Goal: Transaction & Acquisition: Subscribe to service/newsletter

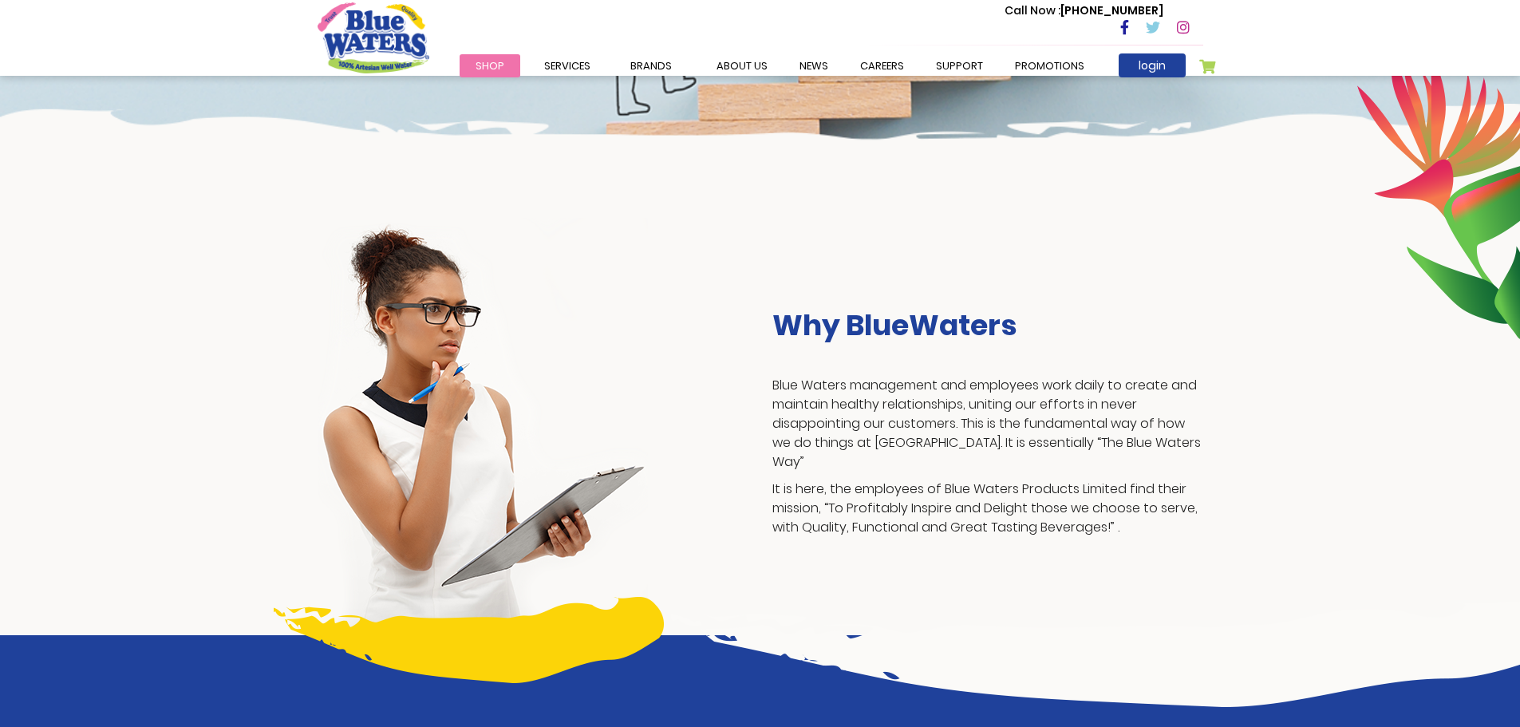
scroll to position [160, 0]
click at [887, 67] on link "careers" at bounding box center [882, 65] width 76 height 23
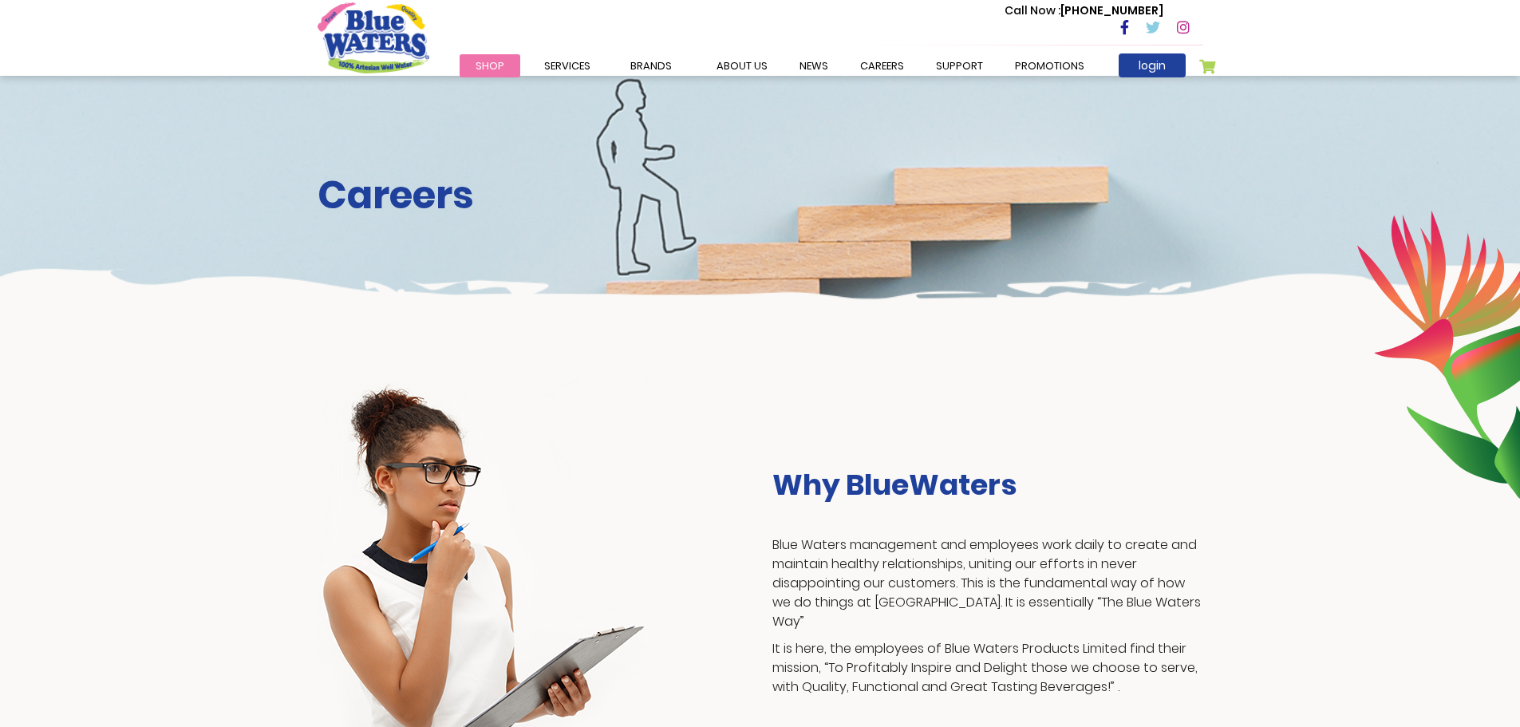
click at [887, 67] on link "careers" at bounding box center [882, 65] width 76 height 23
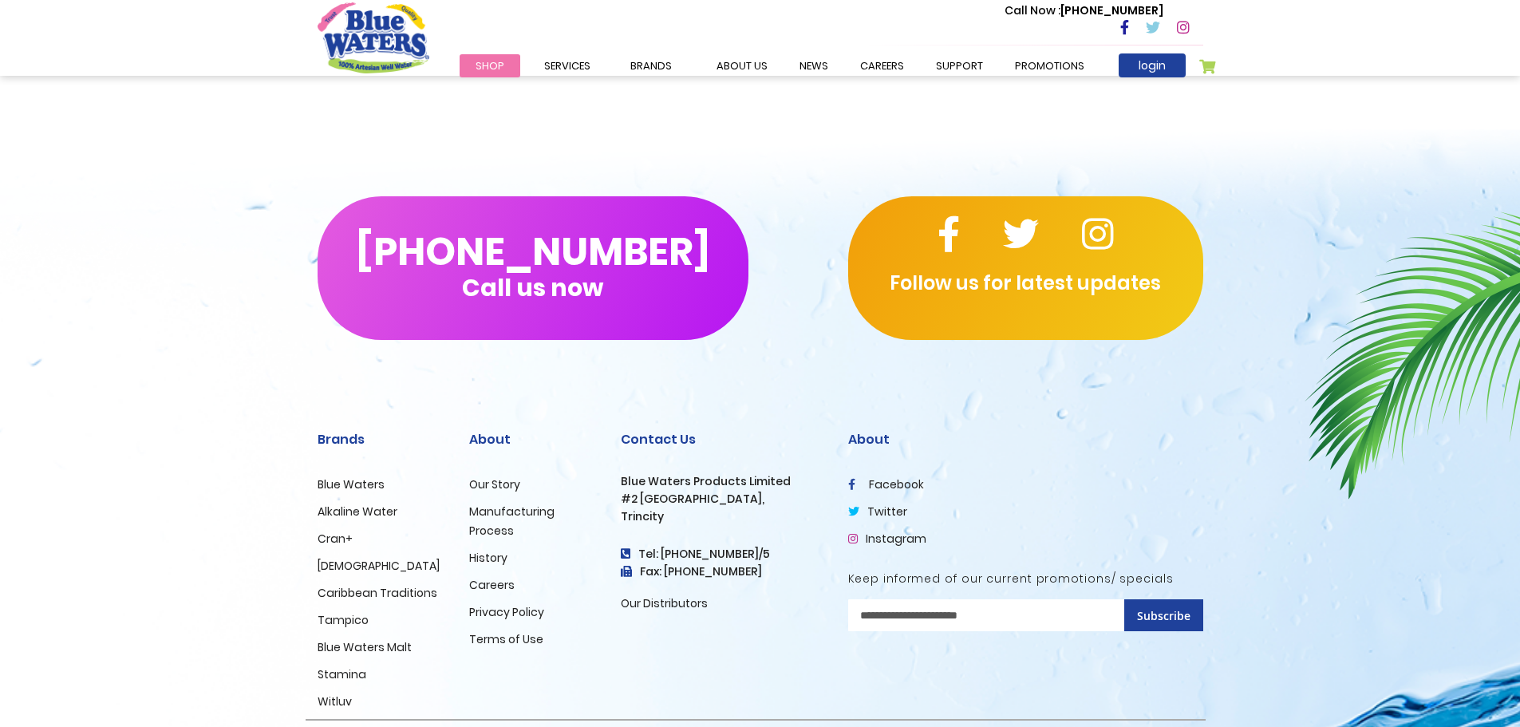
scroll to position [1436, 0]
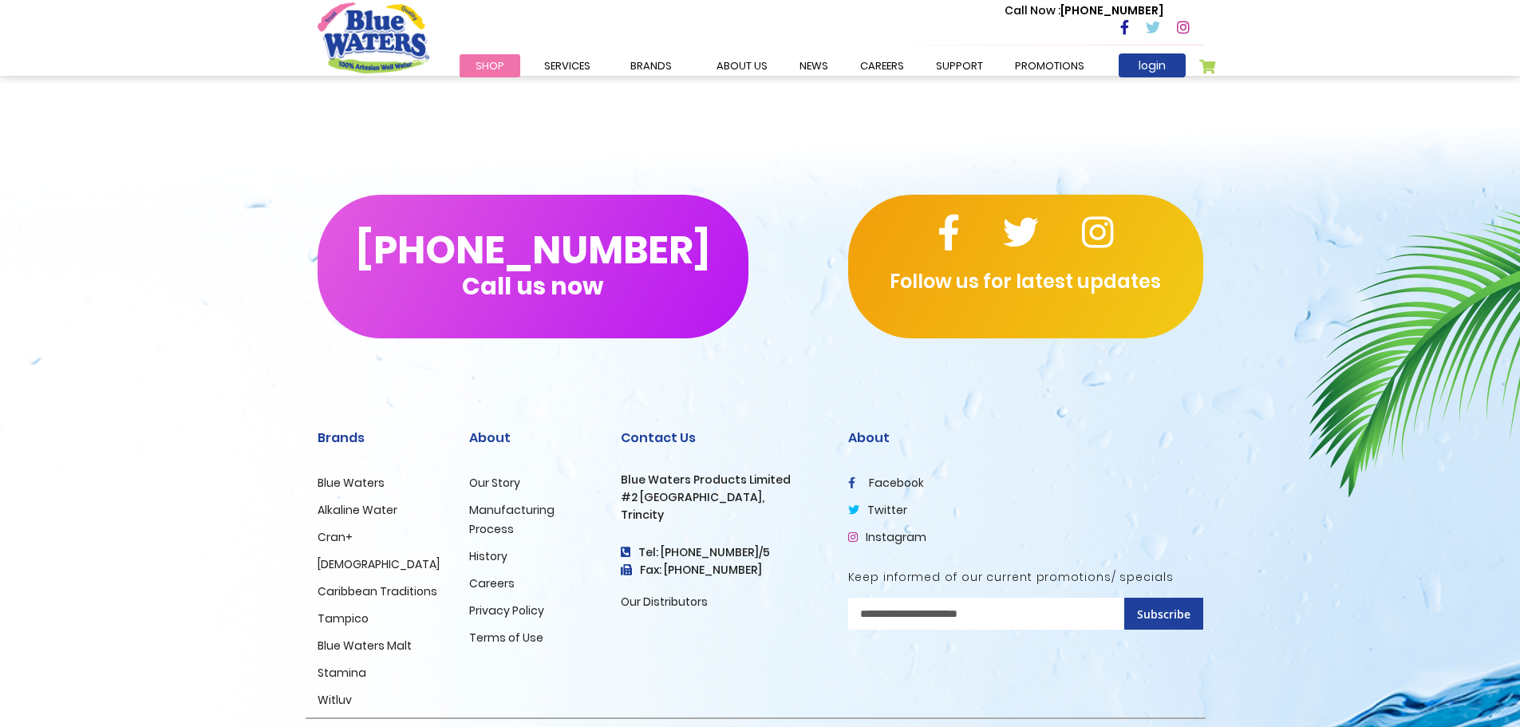
click at [483, 582] on link "Careers" at bounding box center [491, 583] width 45 height 16
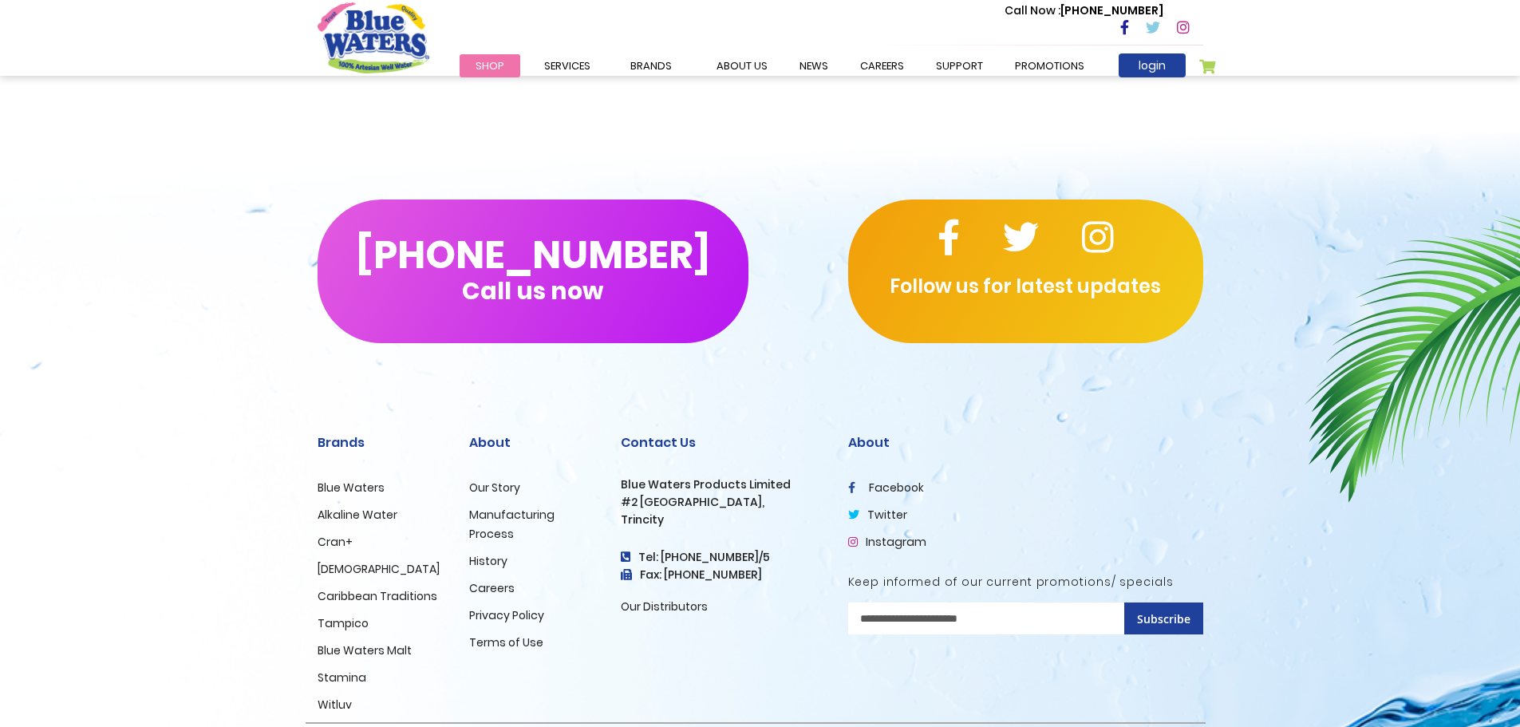
scroll to position [1323, 0]
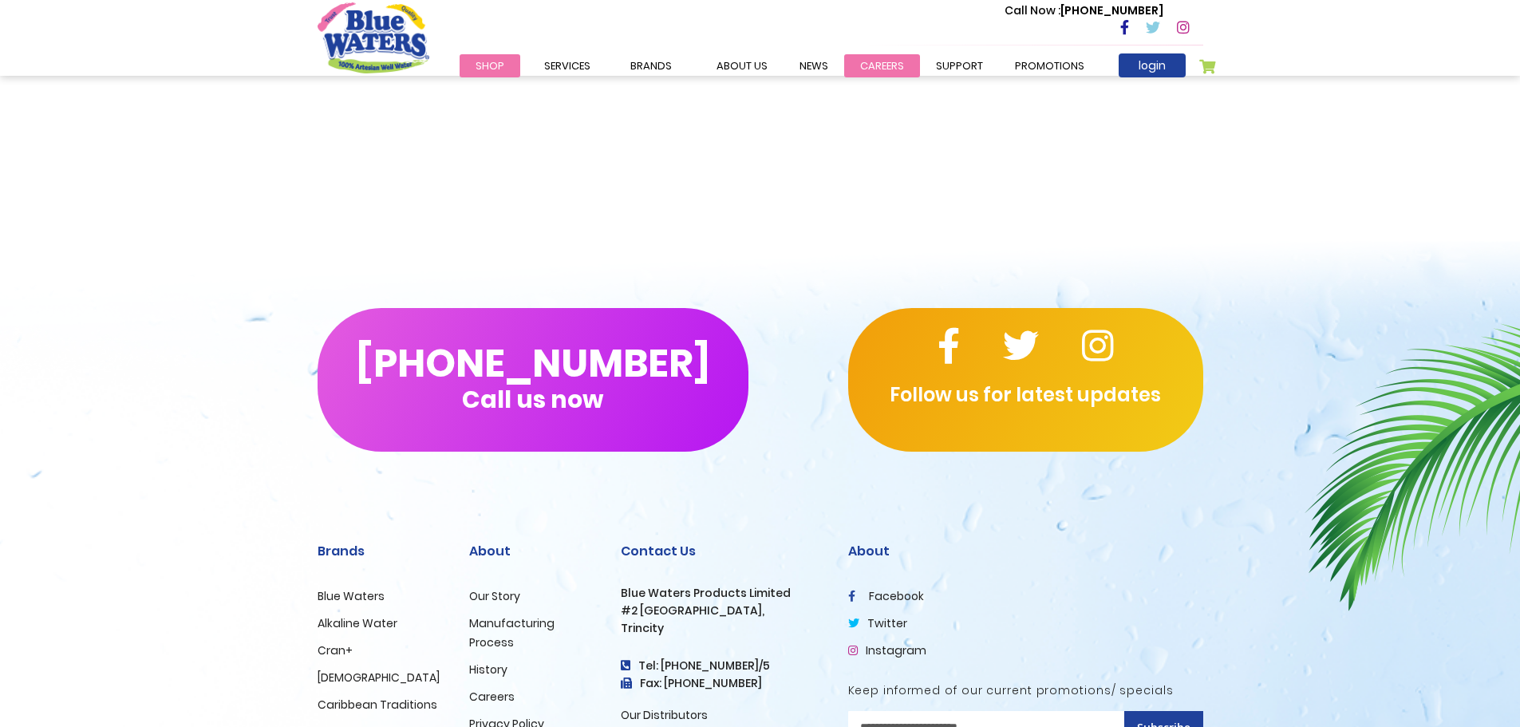
click at [891, 60] on link "careers" at bounding box center [882, 65] width 76 height 23
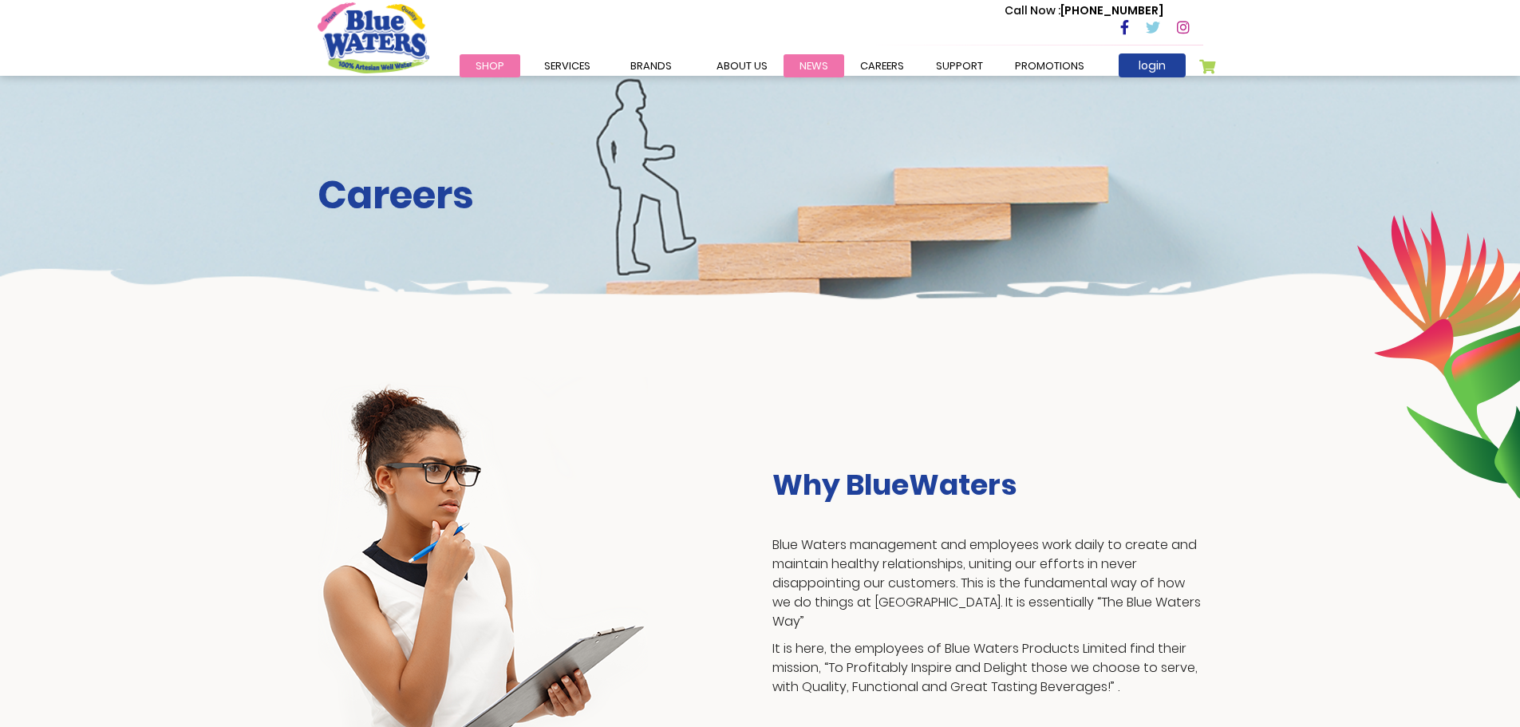
click at [828, 57] on link "News" at bounding box center [814, 65] width 61 height 23
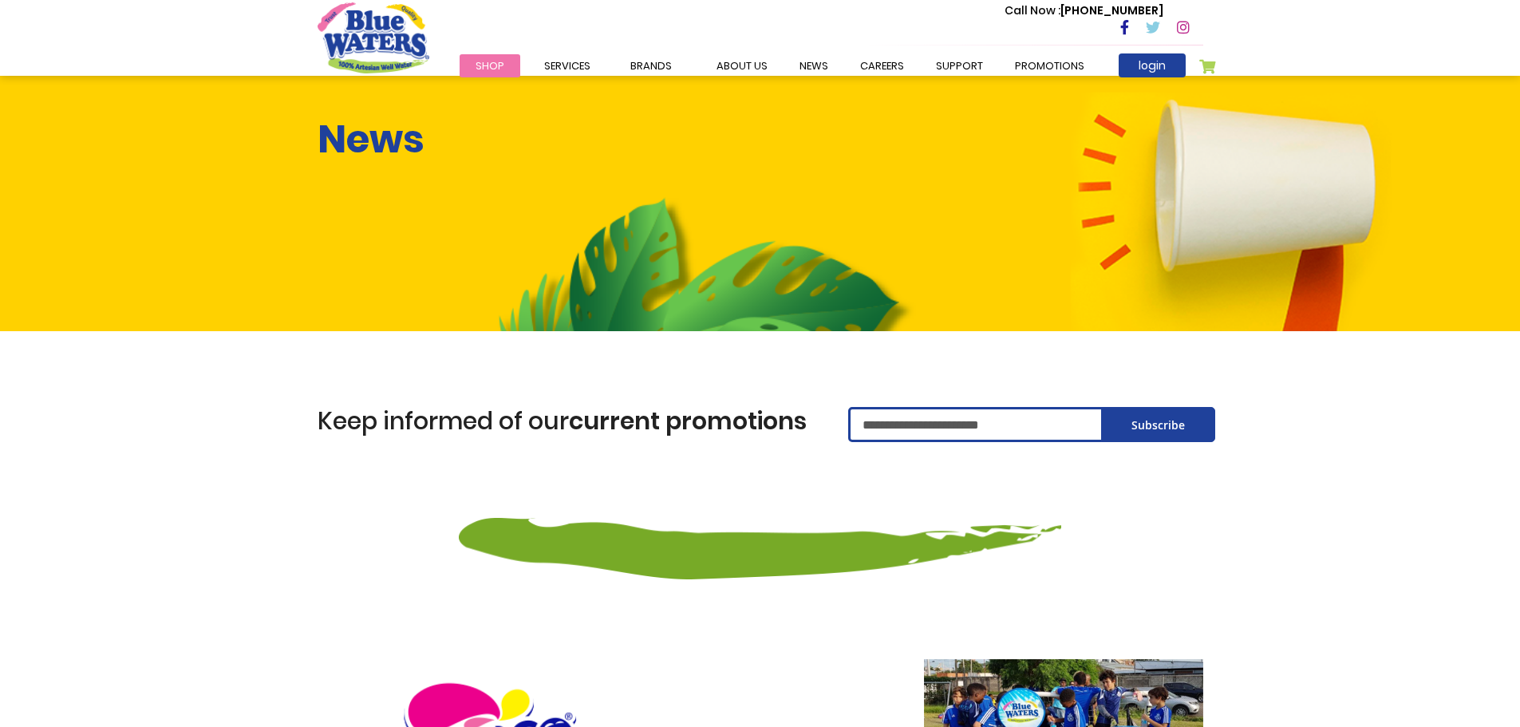
click at [933, 432] on input "Sign Up for Our Newsletter:" at bounding box center [976, 424] width 257 height 35
type input "**********"
click at [1167, 423] on span "Subscribe" at bounding box center [1158, 424] width 53 height 15
click at [1167, 423] on div "**********" at bounding box center [1025, 437] width 379 height 61
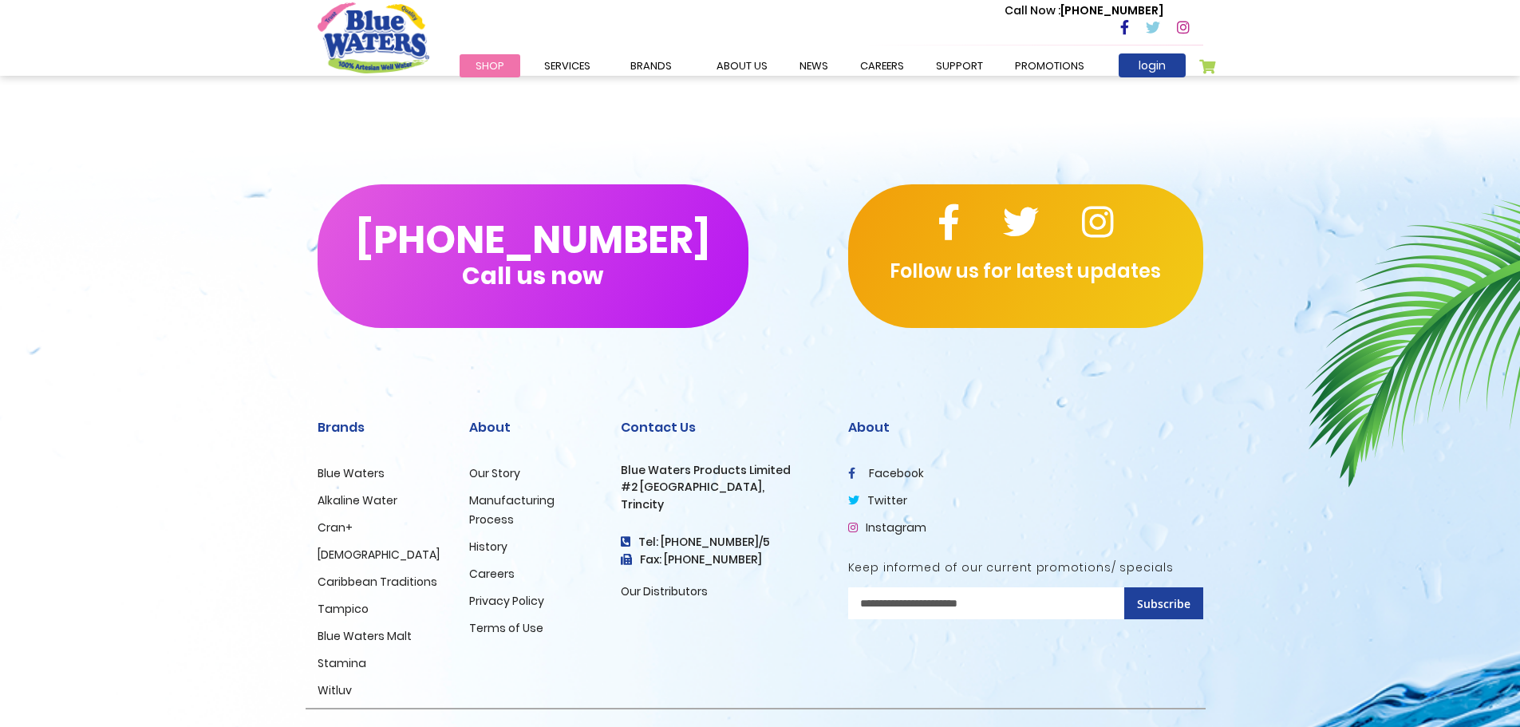
scroll to position [1436, 0]
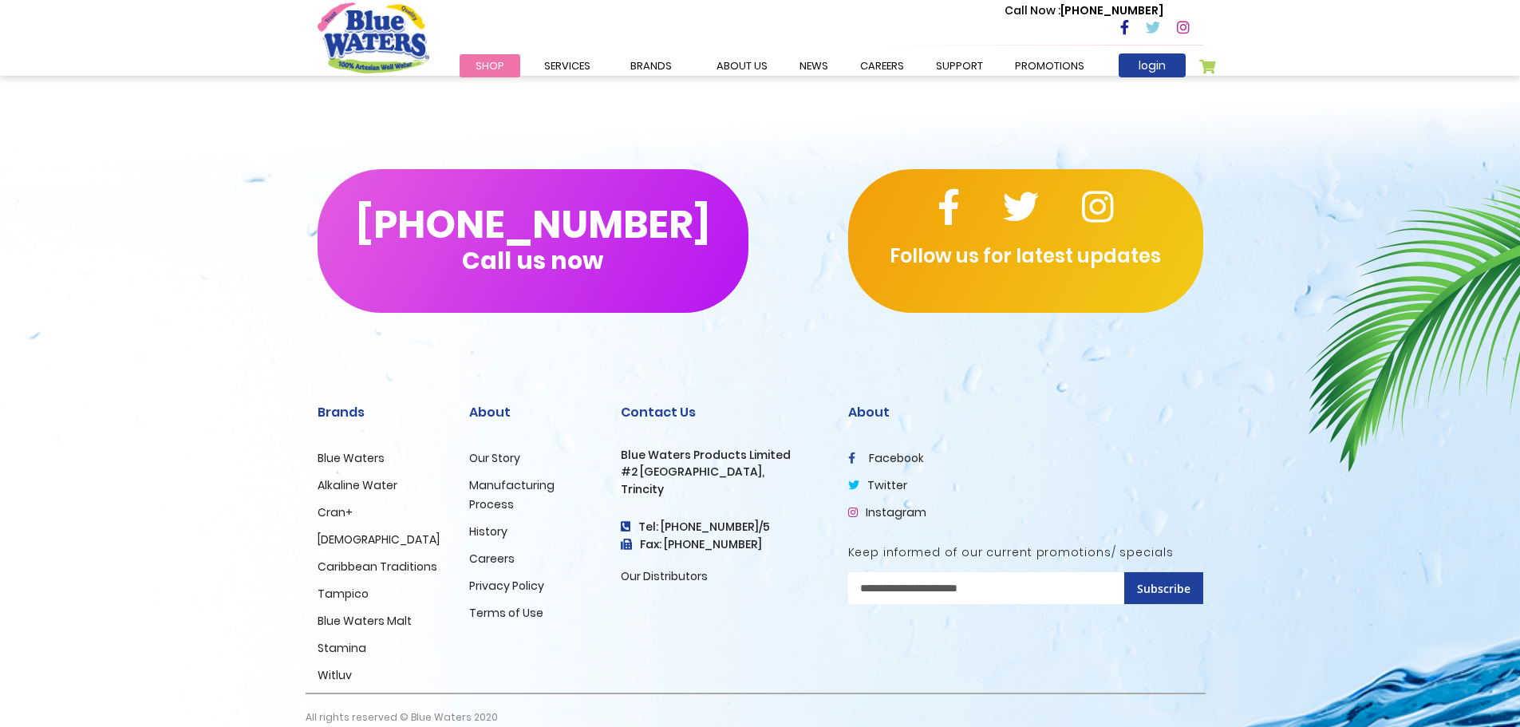
click at [494, 551] on link "Careers" at bounding box center [491, 559] width 45 height 16
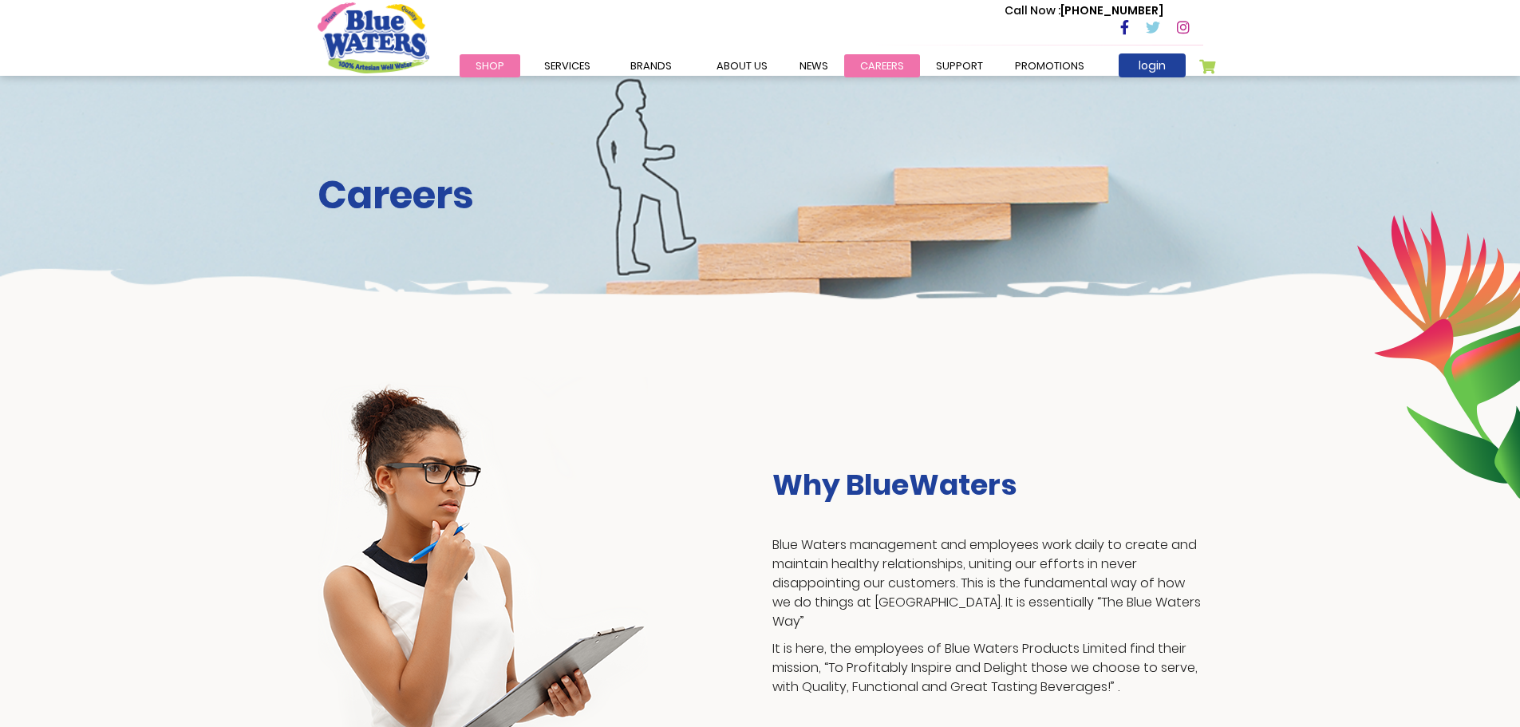
click at [895, 76] on link "careers" at bounding box center [882, 65] width 76 height 23
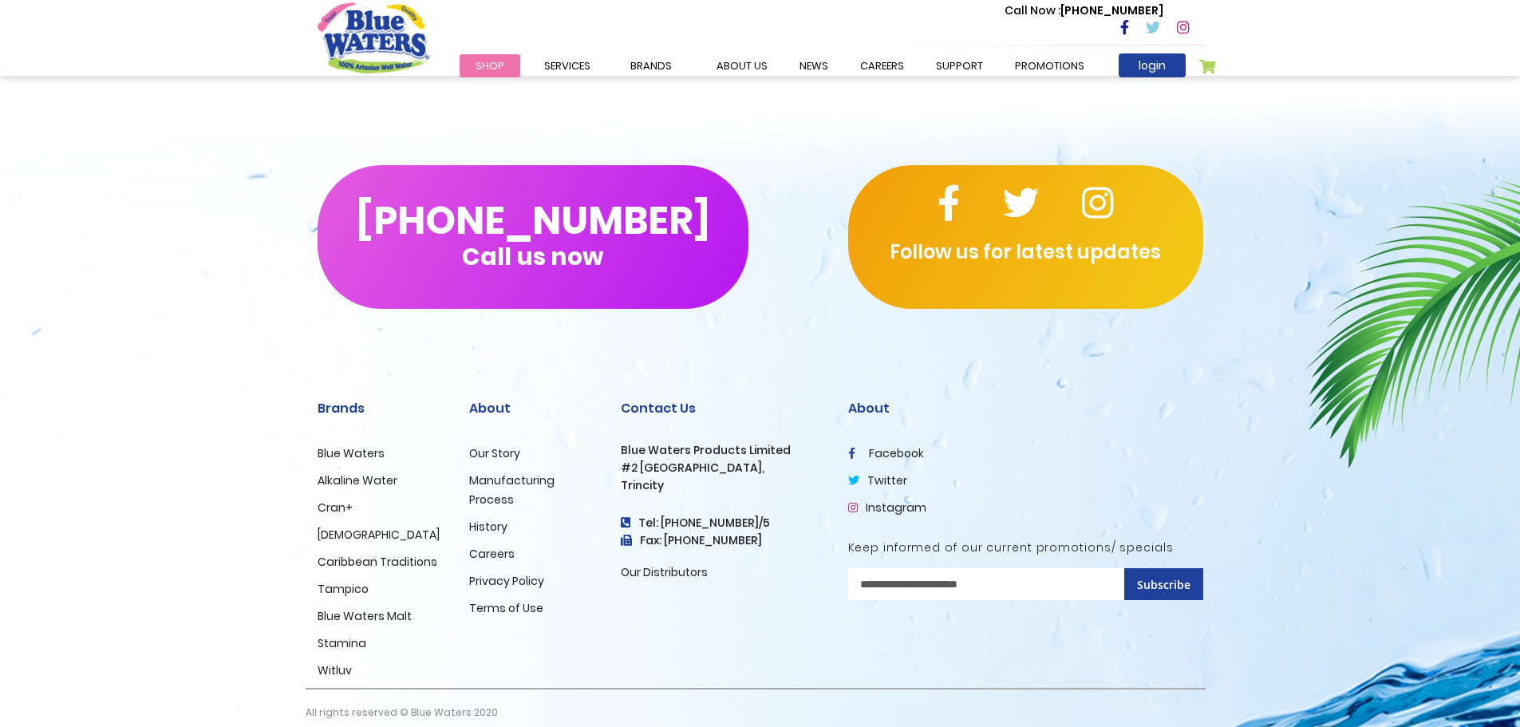
scroll to position [1483, 0]
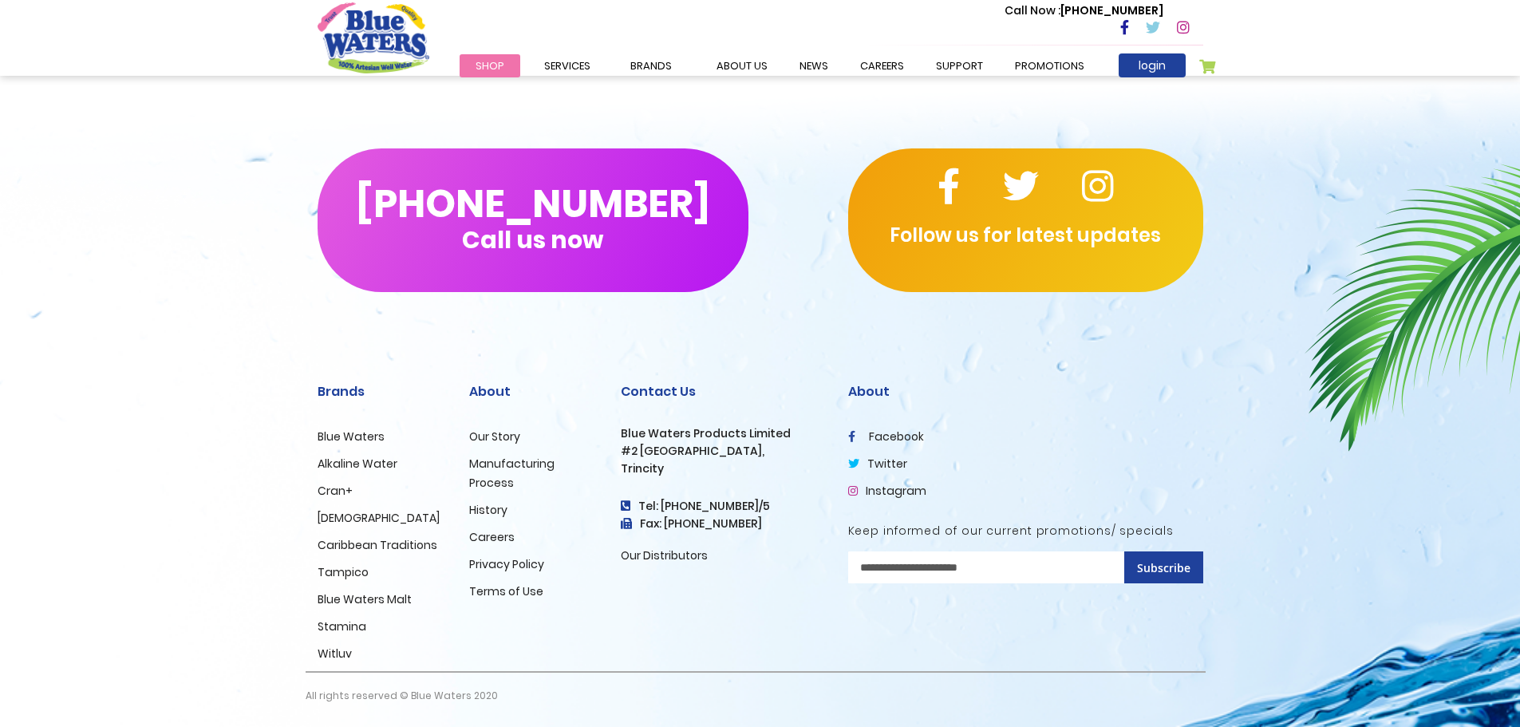
click at [480, 539] on link "Careers" at bounding box center [491, 537] width 45 height 16
